Goal: Browse casually: Explore the website without a specific task or goal

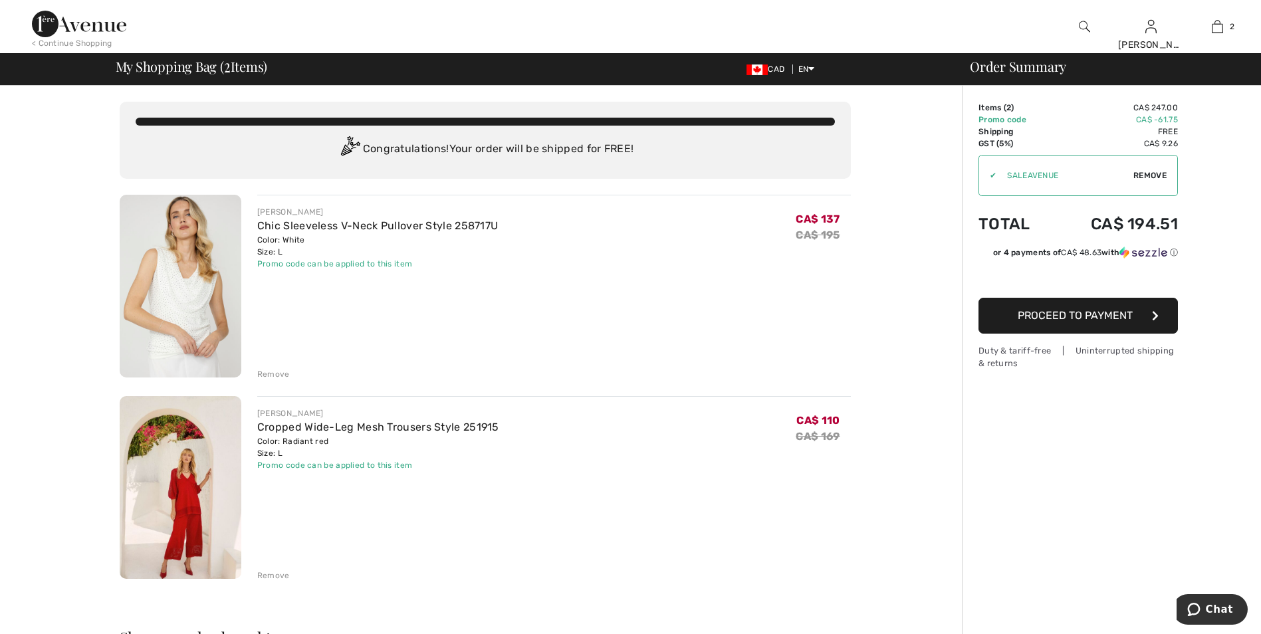
click at [264, 573] on div "Remove" at bounding box center [273, 576] width 33 height 12
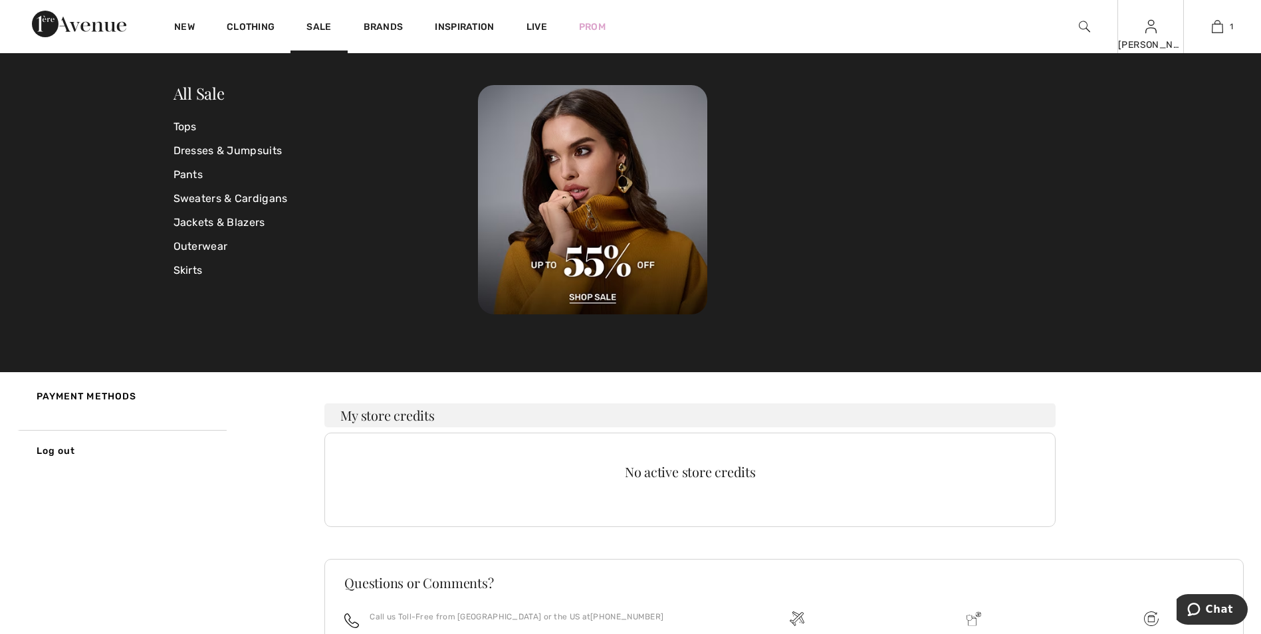
click at [1154, 35] on div "Rhonda Hi, Rhonda! 370 Reward points My Info Orders My Addresses Wishlist My Cl…" at bounding box center [1151, 26] width 66 height 53
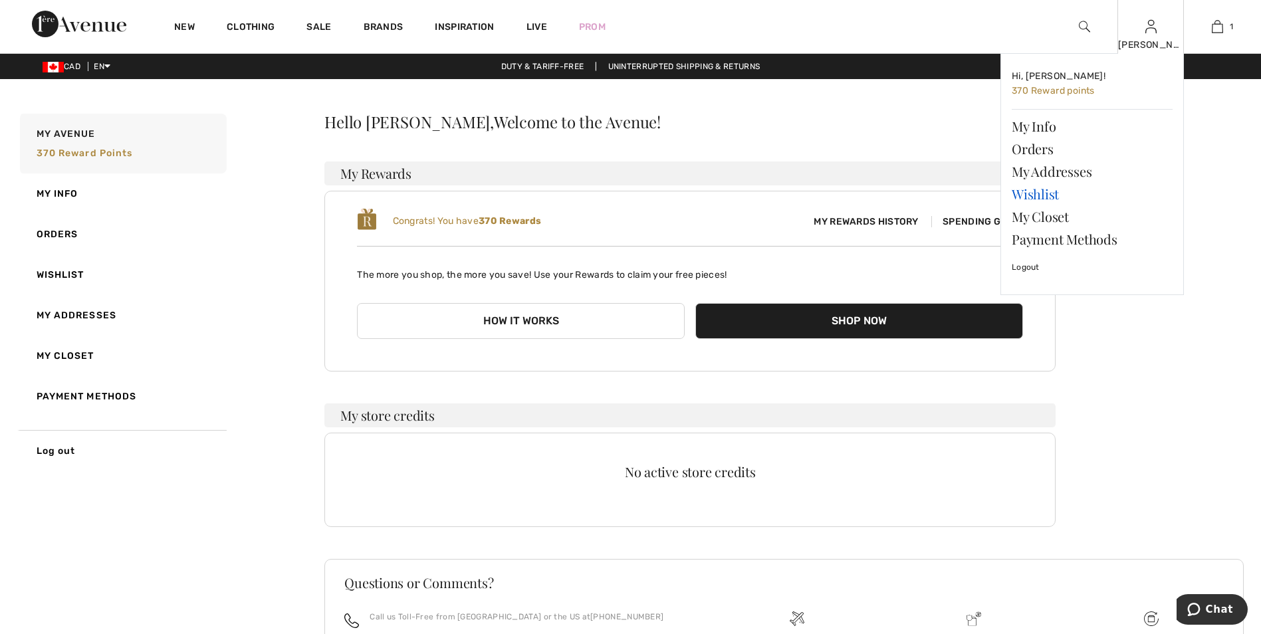
click at [1040, 199] on link "Wishlist" at bounding box center [1092, 194] width 161 height 23
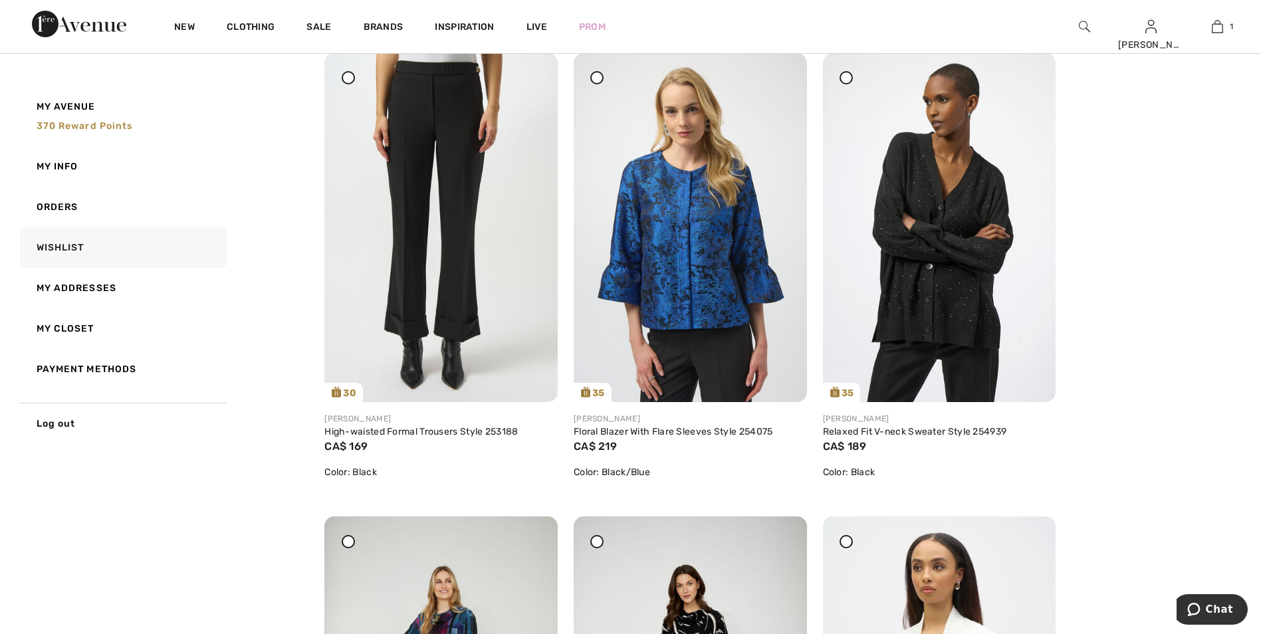
scroll to position [1330, 0]
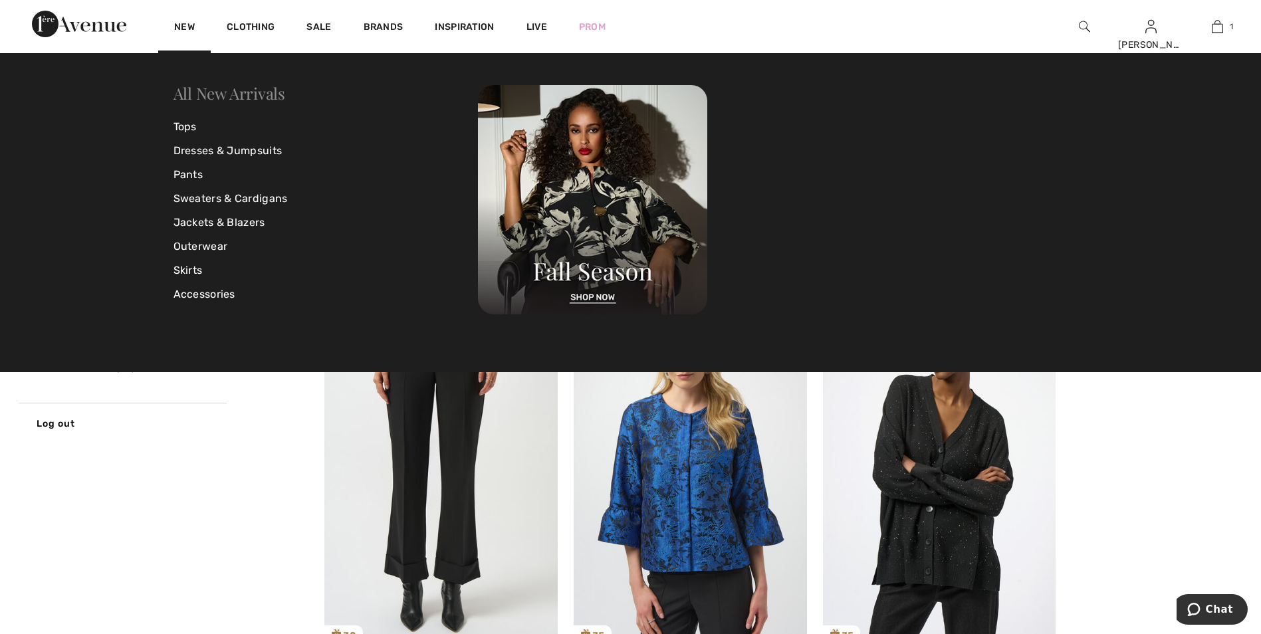
click at [243, 93] on link "All New Arrivals" at bounding box center [230, 92] width 112 height 21
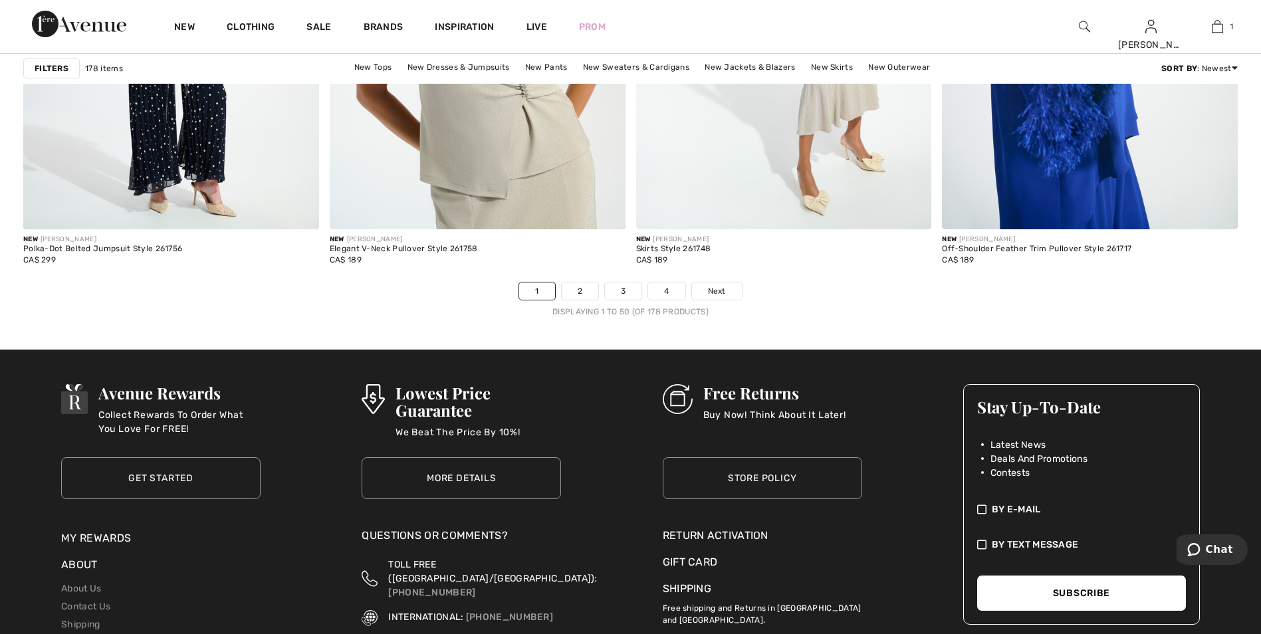
scroll to position [7712, 0]
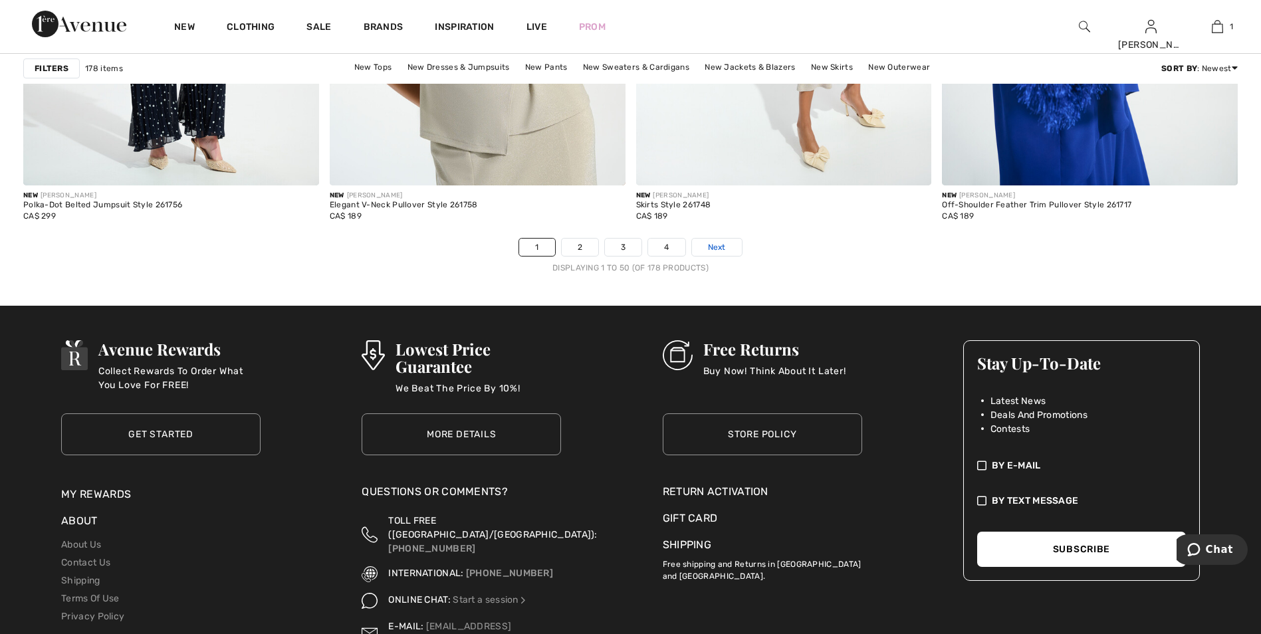
click at [728, 250] on link "Next" at bounding box center [717, 247] width 50 height 17
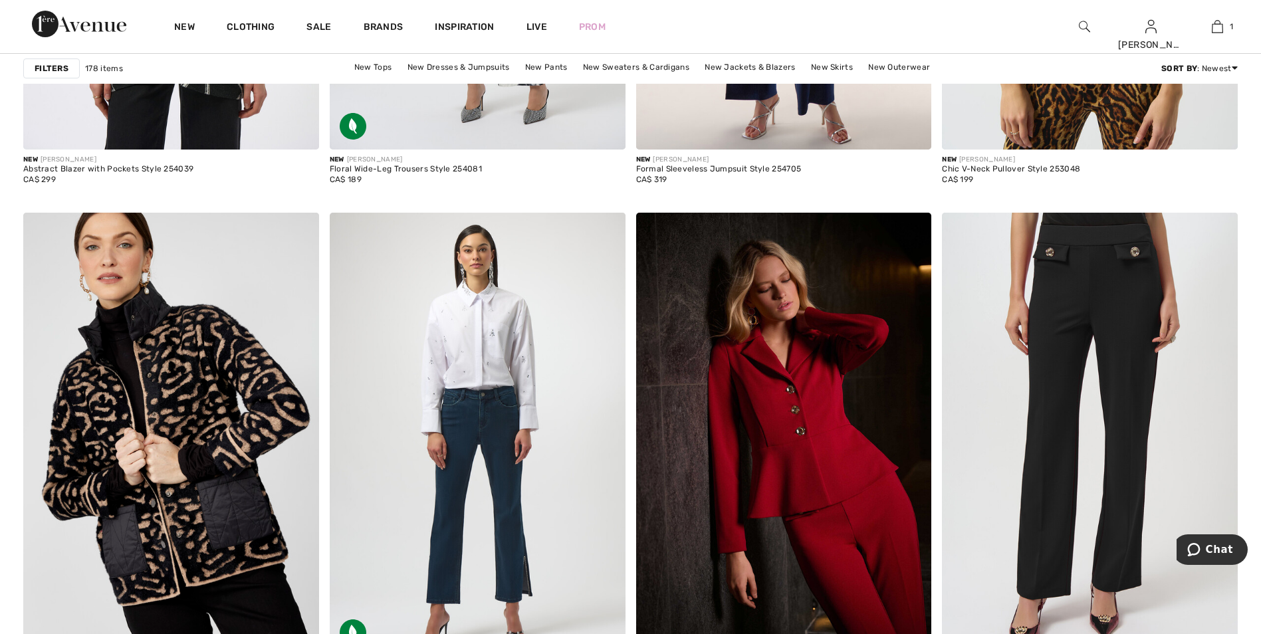
scroll to position [7247, 0]
